Goal: Task Accomplishment & Management: Manage account settings

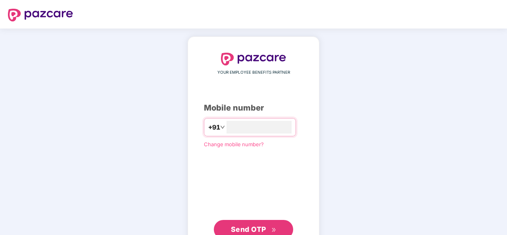
type input "**********"
click at [238, 229] on span "Send OTP" at bounding box center [248, 229] width 35 height 8
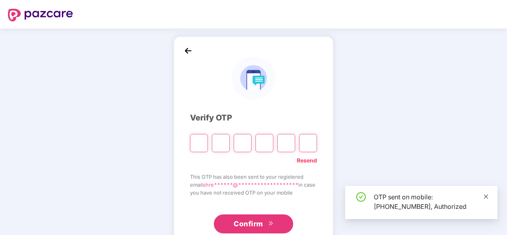
click at [485, 198] on icon "close" at bounding box center [486, 196] width 4 height 4
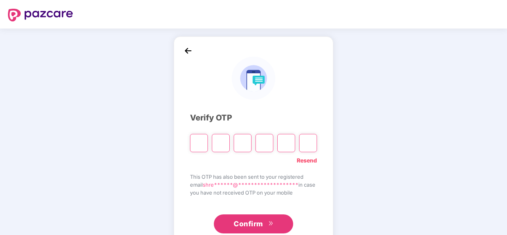
click at [194, 144] on input "Please enter verification code. Digit 1" at bounding box center [199, 143] width 18 height 18
type input "*"
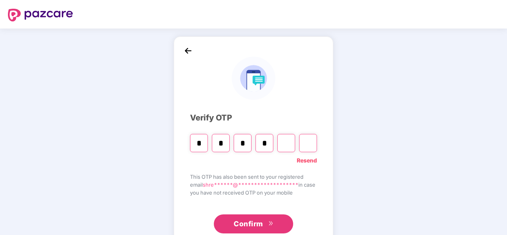
type input "*"
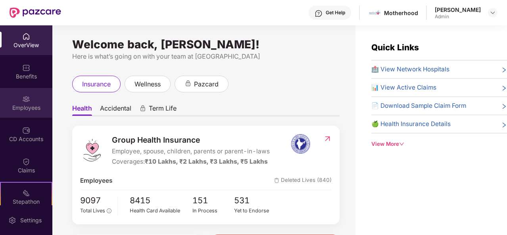
click at [17, 92] on div "Employees" at bounding box center [26, 103] width 52 height 30
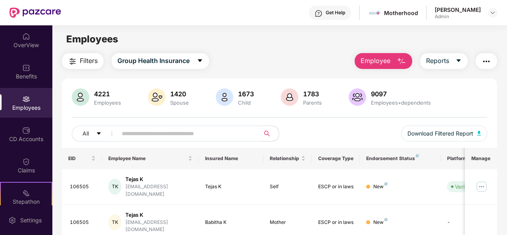
click at [399, 64] on img "button" at bounding box center [402, 62] width 10 height 10
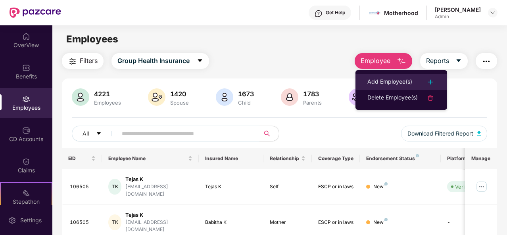
click at [400, 83] on div "Add Employee(s)" at bounding box center [389, 82] width 45 height 10
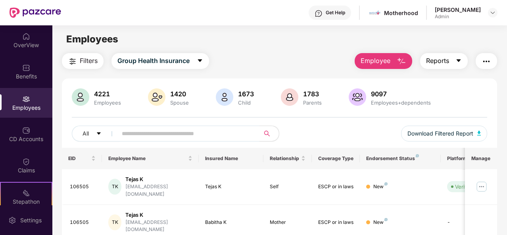
click at [448, 64] on span "Reports" at bounding box center [437, 61] width 23 height 10
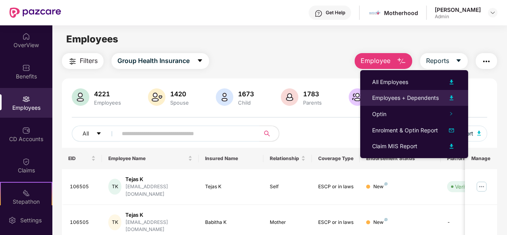
click at [440, 102] on div at bounding box center [447, 98] width 17 height 10
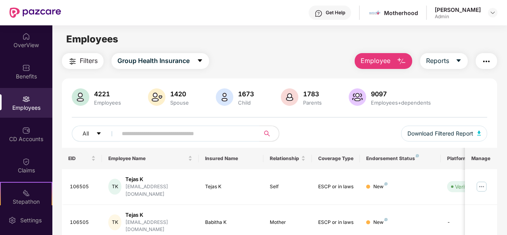
click at [273, 58] on div "Filters Group Health Insurance Employee Reports" at bounding box center [279, 61] width 435 height 16
